Goal: Find specific page/section

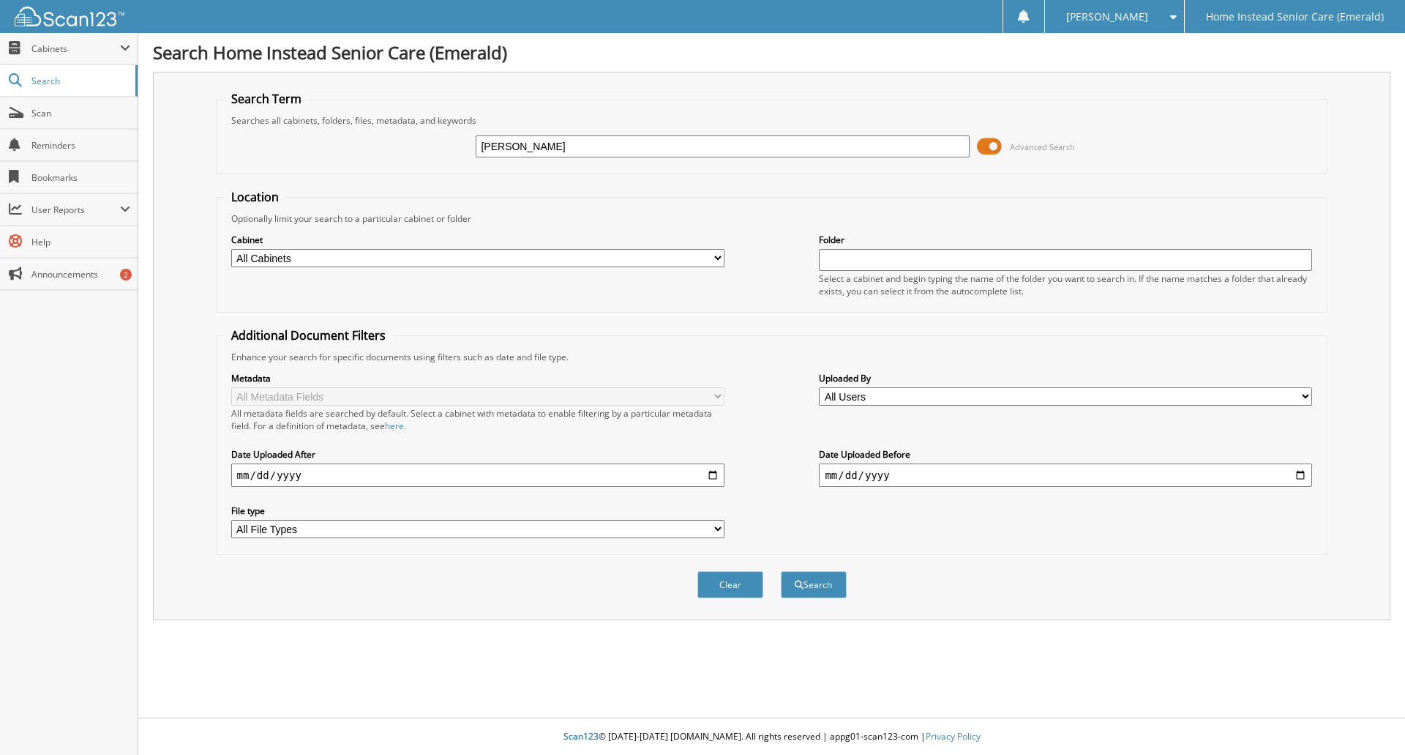
type input "[PERSON_NAME]"
click at [781, 571] on button "Search" at bounding box center [814, 584] width 66 height 27
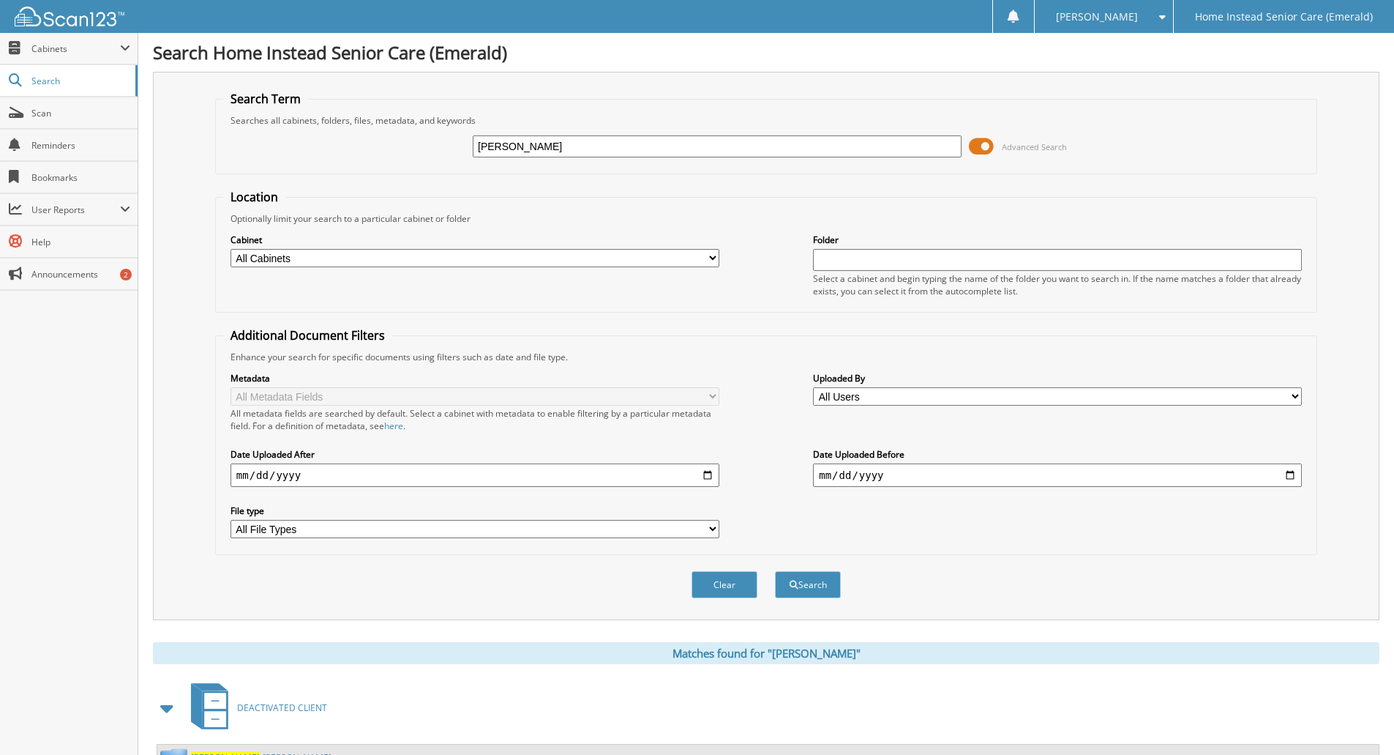
scroll to position [660, 0]
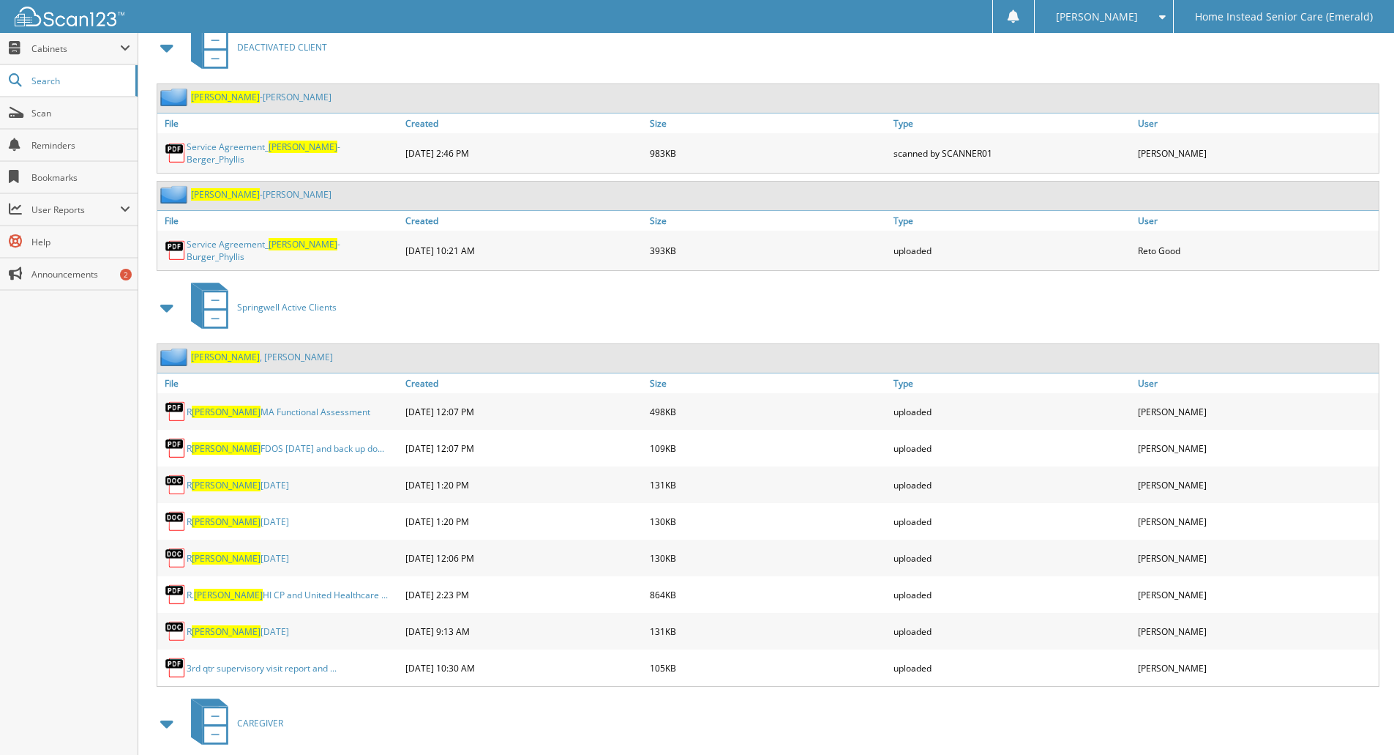
click at [208, 351] on span "[PERSON_NAME]" at bounding box center [225, 357] width 69 height 12
